Goal: Book appointment/travel/reservation

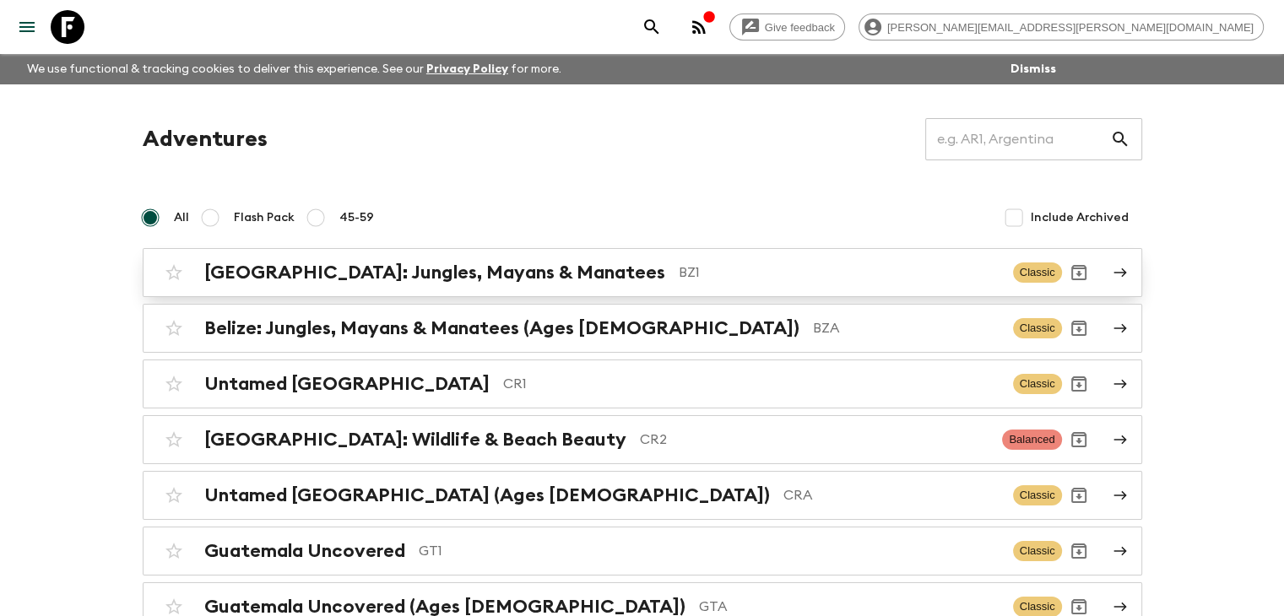
click at [292, 265] on h2 "[GEOGRAPHIC_DATA]: Jungles, Mayans & Manatees" at bounding box center [434, 273] width 461 height 22
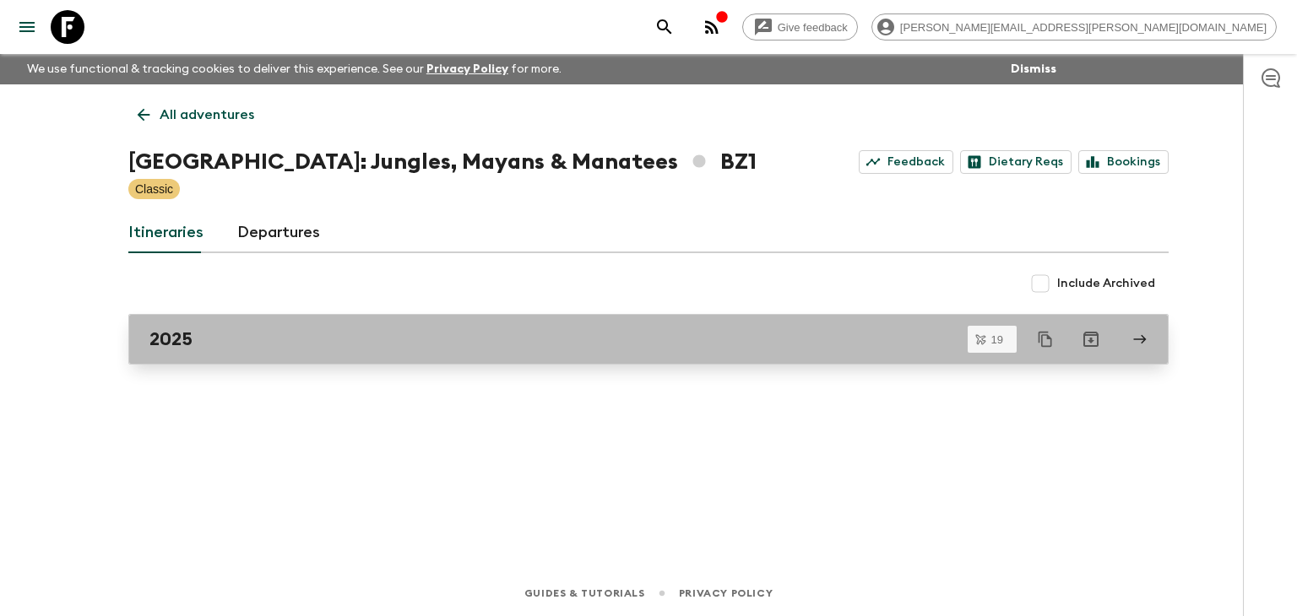
click at [255, 341] on div "2025" at bounding box center [632, 339] width 966 height 22
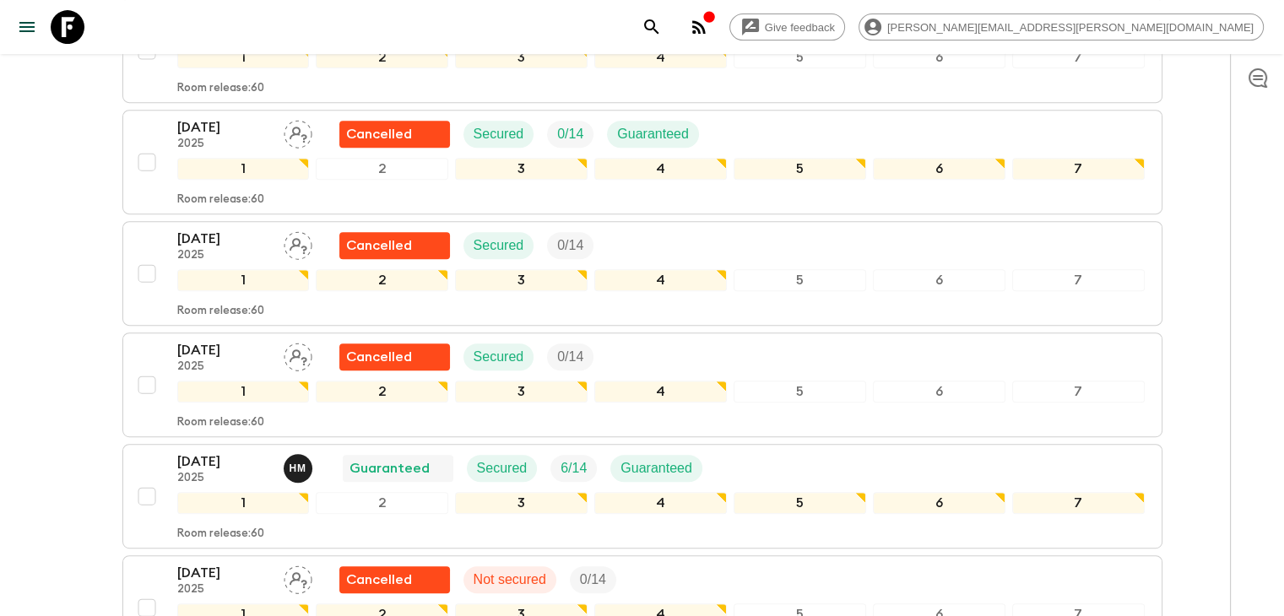
scroll to position [814, 0]
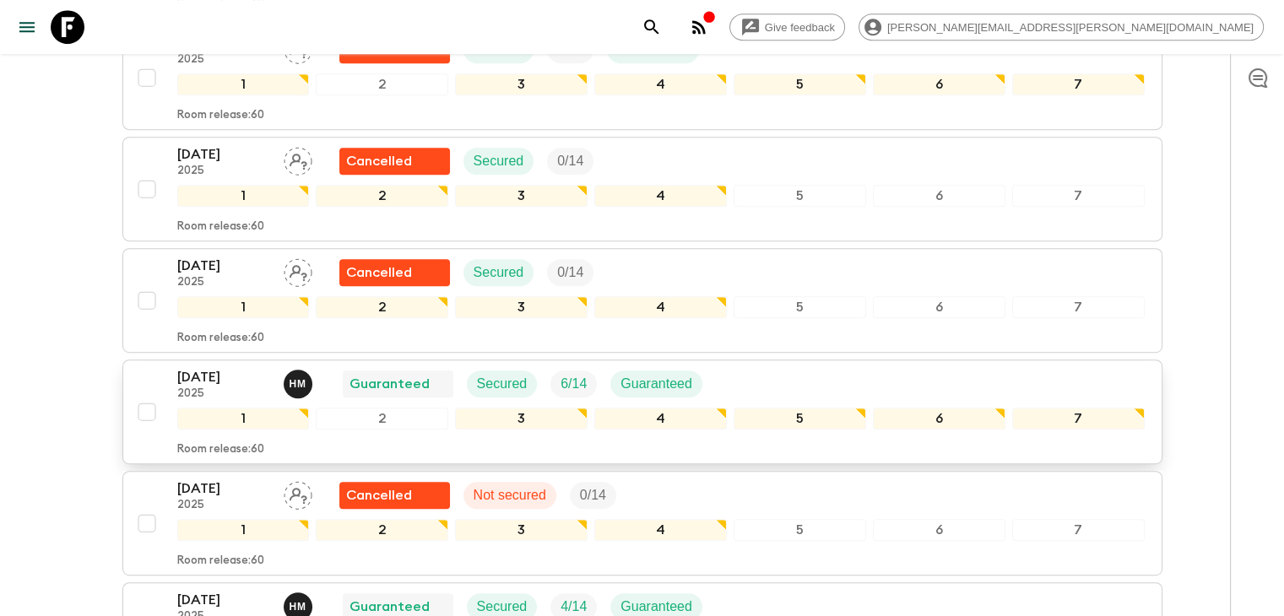
click at [250, 367] on p "[DATE]" at bounding box center [223, 377] width 93 height 20
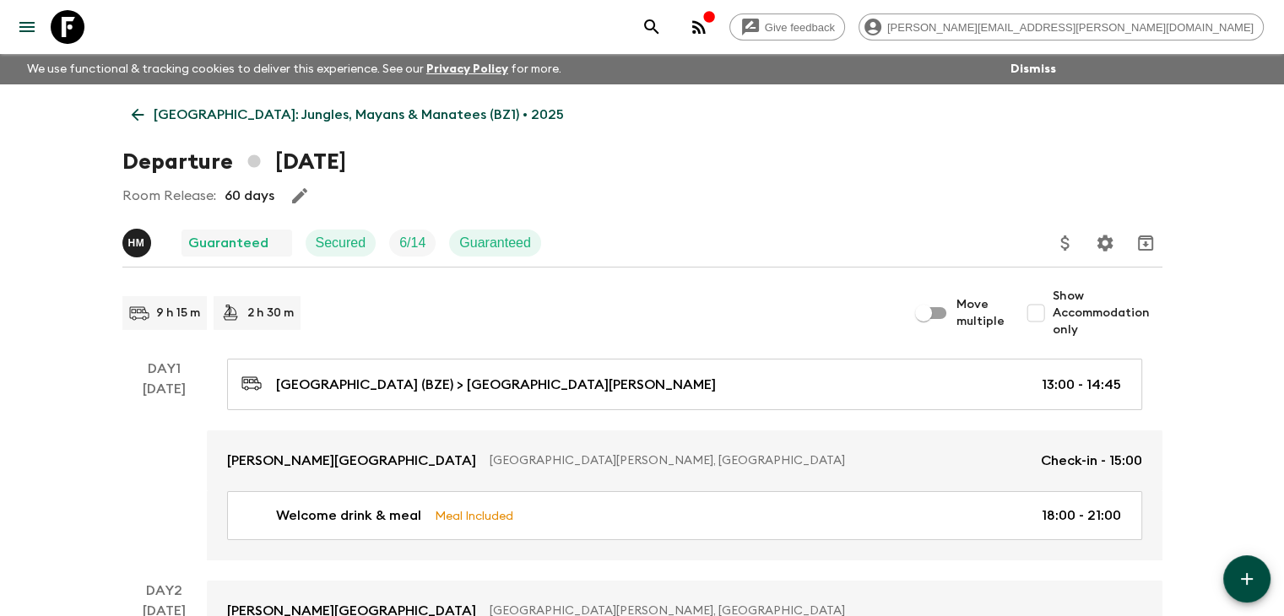
click at [365, 192] on div "Room Release: 60 days" at bounding box center [642, 196] width 1040 height 34
